Goal: Task Accomplishment & Management: Complete application form

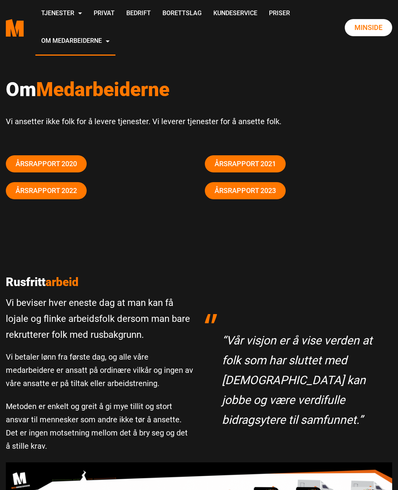
click at [121, 17] on link "Privat" at bounding box center [104, 14] width 33 height 28
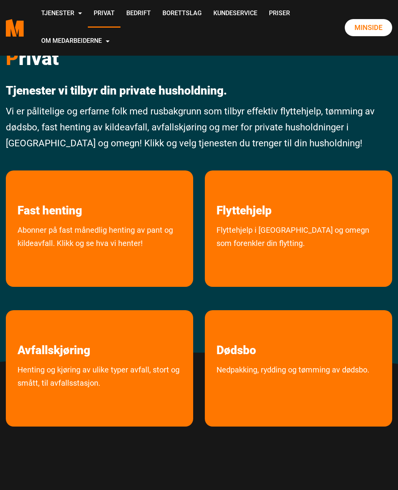
click at [272, 226] on link "Flyttehjelp i Oslo og omegn som forenkler din flytting." at bounding box center [298, 253] width 187 height 60
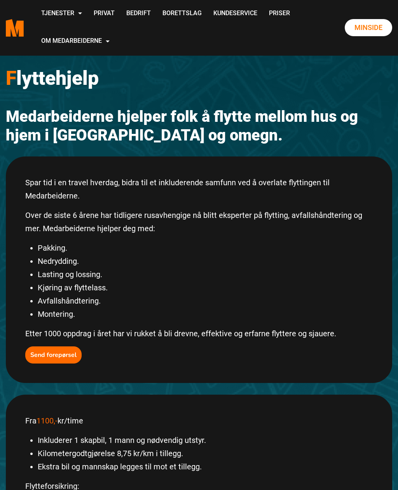
click at [61, 354] on b "Send forepørsel" at bounding box center [53, 354] width 46 height 9
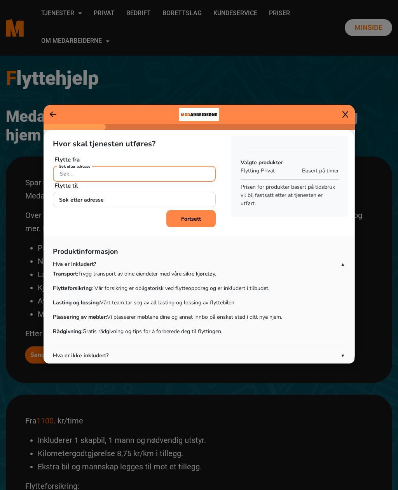
click at [134, 174] on input "Søk etter adresse" at bounding box center [134, 174] width 163 height 16
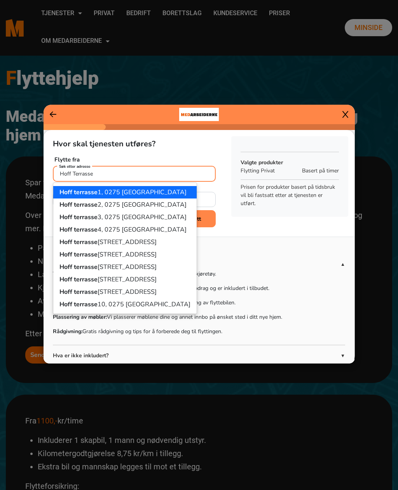
click at [97, 190] on ngb-highlight "[STREET_ADDRESS]" at bounding box center [123, 192] width 127 height 9
type input "[STREET_ADDRESS]"
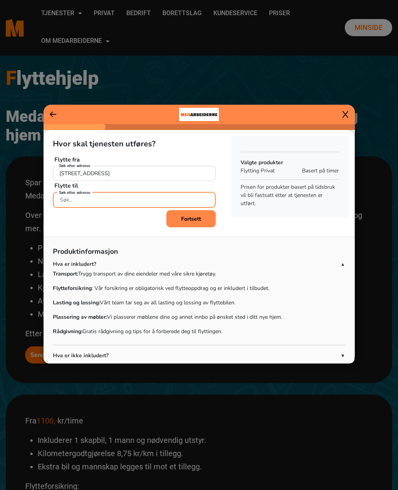
click at [125, 200] on input "Søk etter adresse" at bounding box center [134, 200] width 163 height 16
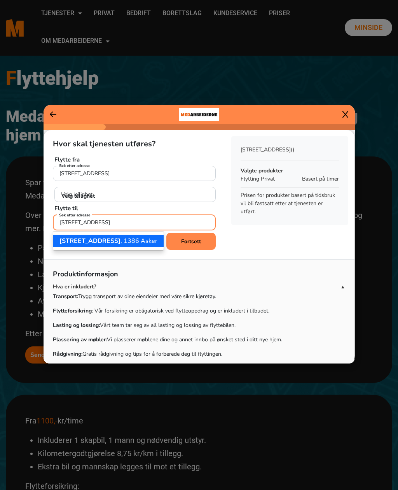
click at [117, 240] on ngb-highlight "Ulfs vei 20 , 1386 Asker" at bounding box center [109, 240] width 98 height 9
type input "Ulfs vei 20, 1386 Asker"
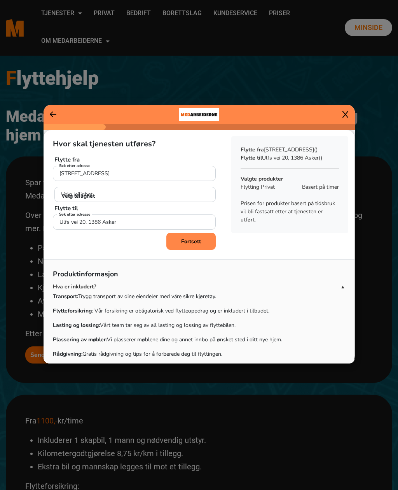
click at [194, 242] on b "Fortsett" at bounding box center [191, 241] width 20 height 7
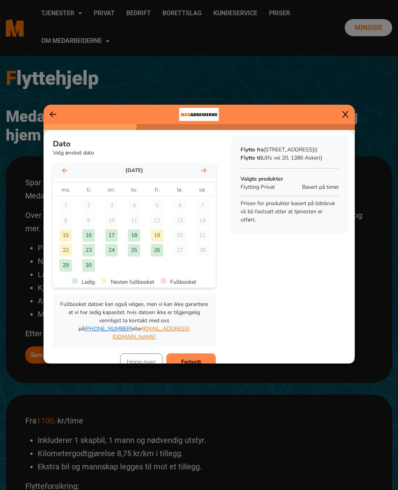
click at [160, 236] on div "19" at bounding box center [157, 235] width 12 height 12
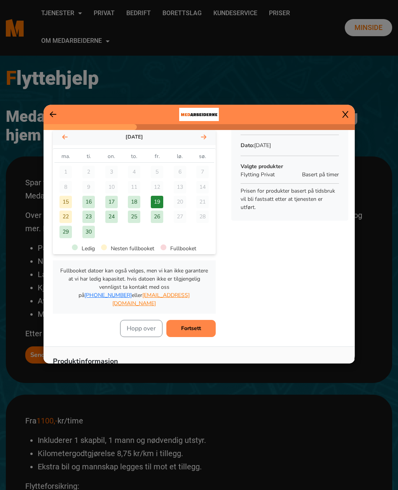
scroll to position [40, 0]
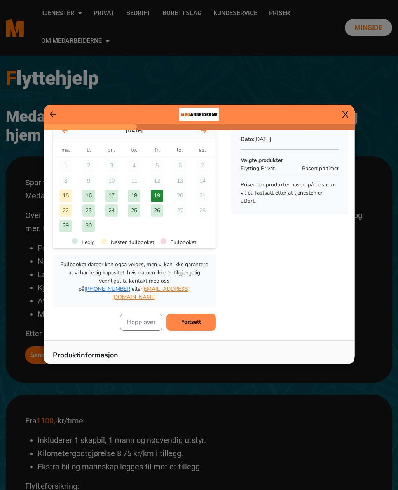
click at [196, 318] on b "Fortsett" at bounding box center [191, 321] width 20 height 7
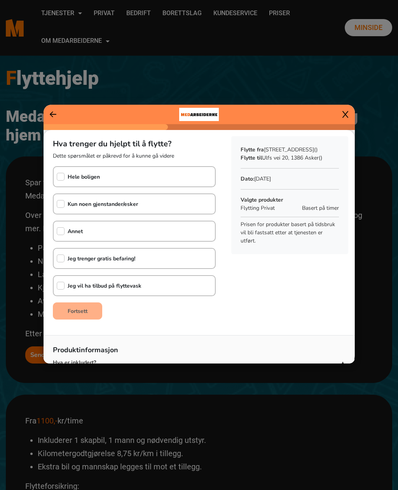
scroll to position [0, 0]
click at [64, 200] on input "checkbox" at bounding box center [61, 204] width 8 height 8
checkbox input "true"
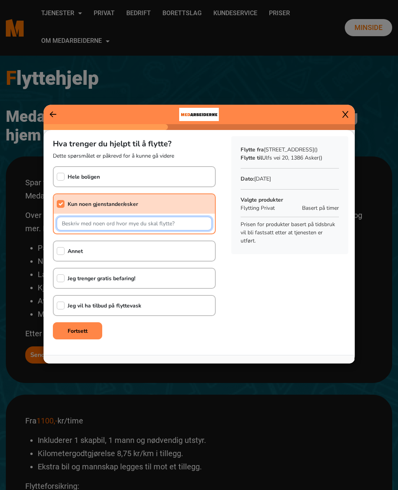
click at [118, 224] on input "text" at bounding box center [134, 224] width 155 height 14
type input "To sofaer, et salongbord, en spisestue (bord og 4 stoler), en kommode"
click at [185, 224] on input "text" at bounding box center [134, 224] width 155 height 14
click at [60, 280] on input "checkbox" at bounding box center [61, 278] width 8 height 8
checkbox input "true"
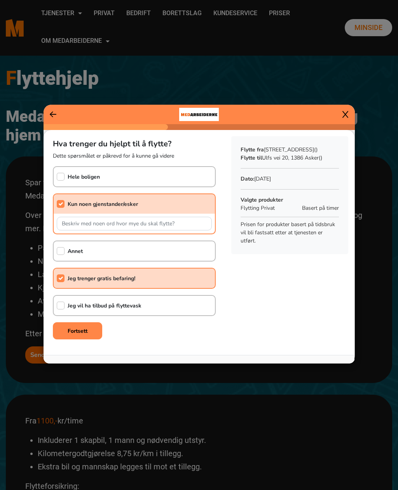
click at [84, 332] on b "Fortsett" at bounding box center [78, 330] width 20 height 7
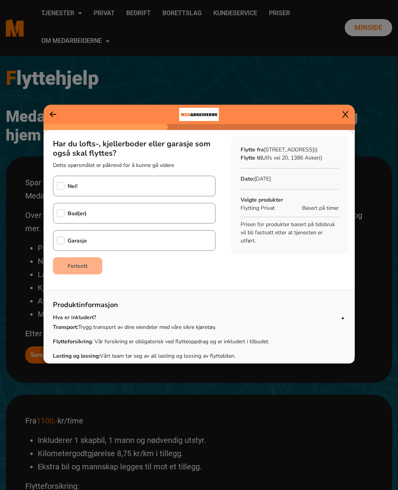
click at [60, 184] on input "checkbox" at bounding box center [61, 186] width 8 height 8
checkbox input "true"
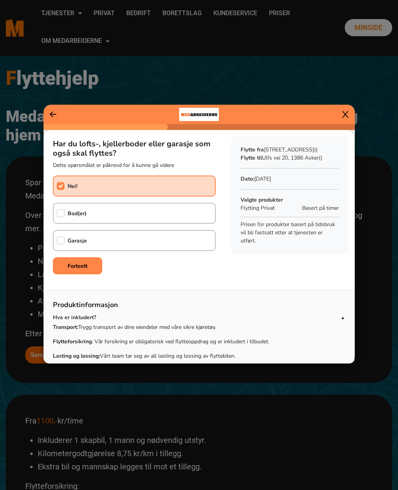
click at [88, 266] on b "Fortsett" at bounding box center [78, 265] width 20 height 7
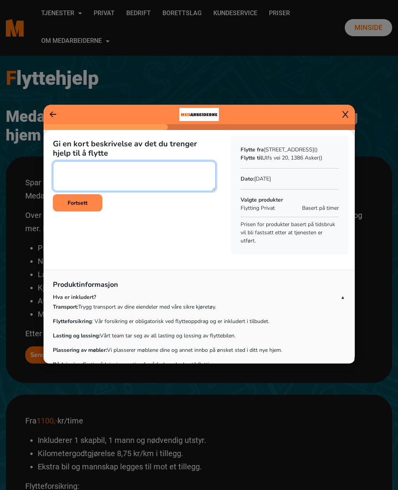
click at [74, 170] on textarea at bounding box center [134, 176] width 163 height 30
type textarea "To sofaer, to kommoder, et salongbord, spisestue (bord og 4 stoler), ca 20 (små…"
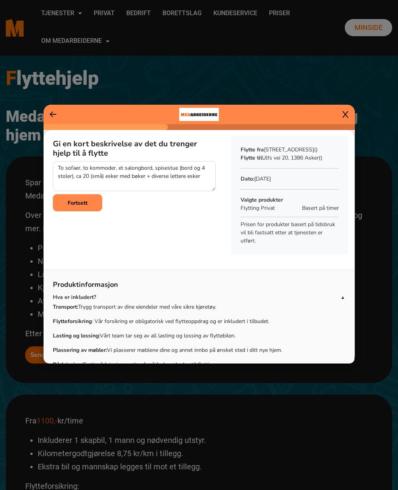
click at [84, 204] on b "Fortsett" at bounding box center [78, 202] width 20 height 7
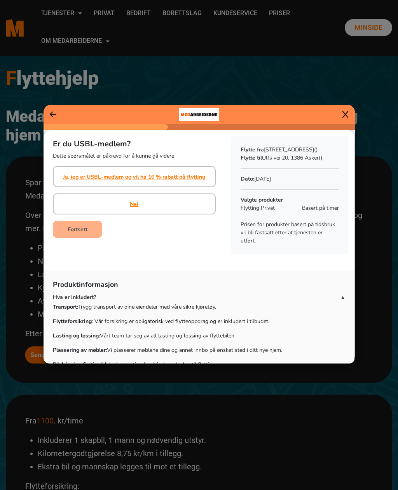
click at [137, 205] on link "Nei" at bounding box center [134, 204] width 9 height 8
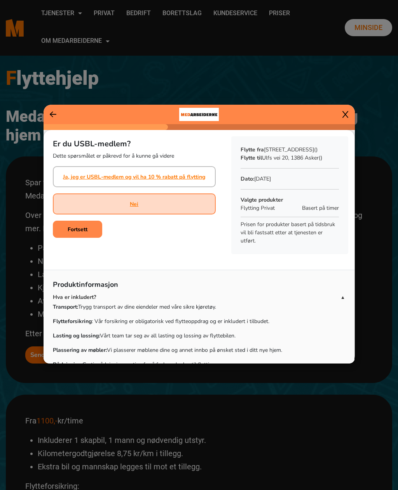
click at [88, 225] on button "Fortsett" at bounding box center [77, 229] width 49 height 17
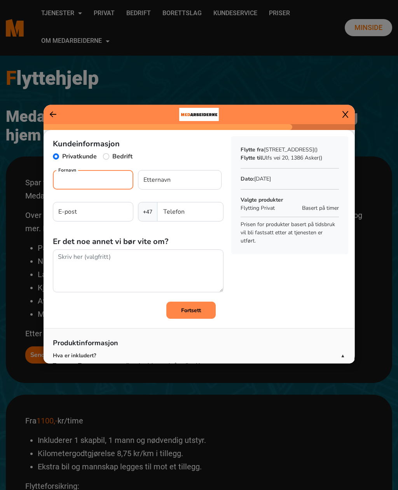
click at [87, 180] on input "Fornavn" at bounding box center [93, 179] width 81 height 19
type input "I"
type input "Stine"
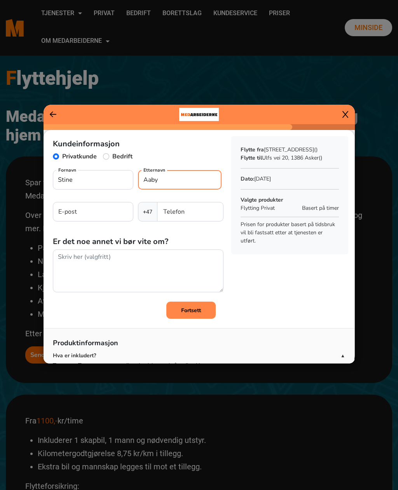
type input "Aaby"
click at [74, 214] on input "E-post" at bounding box center [93, 211] width 81 height 19
click at [89, 180] on input "Stine" at bounding box center [93, 179] width 81 height 19
type input "S"
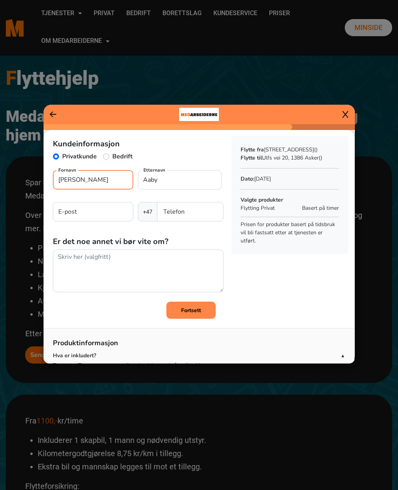
type input "Inger Christine"
click at [93, 213] on input "E-post" at bounding box center [93, 211] width 81 height 19
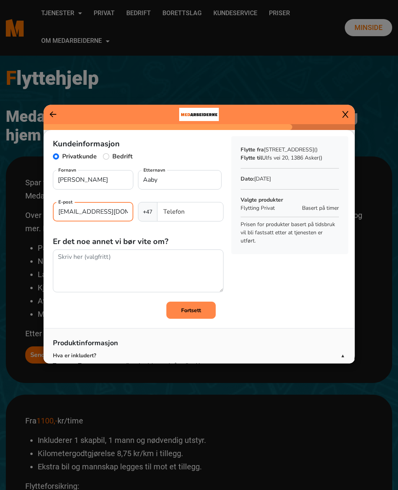
type input "inger.christine@aaby-consult.no"
click at [196, 213] on input "Telefon" at bounding box center [190, 211] width 66 height 19
type input "90923755"
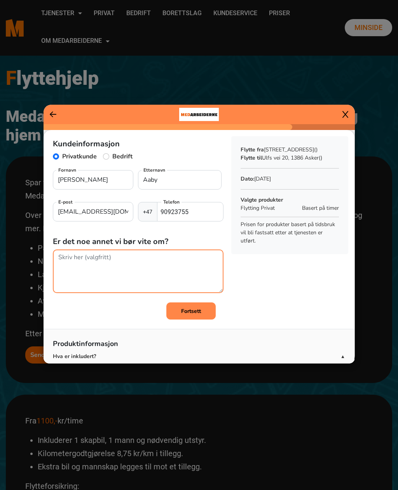
click at [88, 258] on textarea at bounding box center [138, 271] width 171 height 44
type textarea "4"
type textarea "Flytte fra 4. etasje uten heis til 1. etasje"
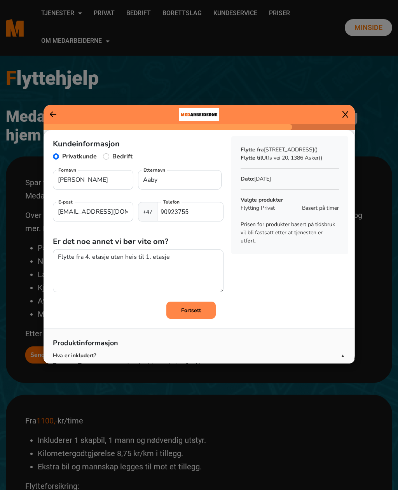
click at [196, 309] on b "Fortsett" at bounding box center [191, 309] width 20 height 7
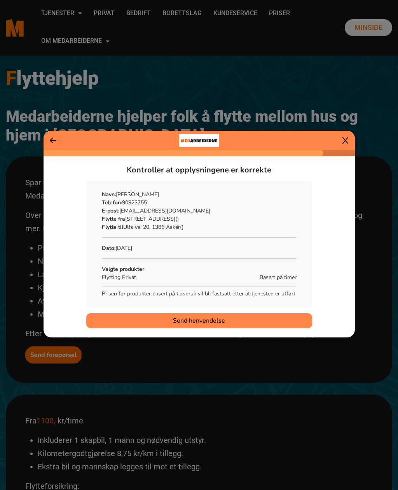
click at [224, 320] on span "Send henvendelse" at bounding box center [199, 320] width 52 height 9
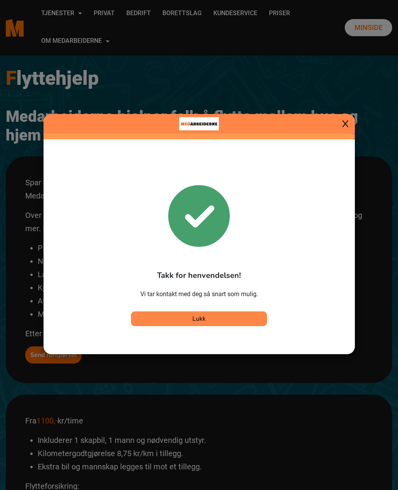
click at [231, 321] on button "Lukk" at bounding box center [199, 318] width 136 height 15
